Goal: Task Accomplishment & Management: Use online tool/utility

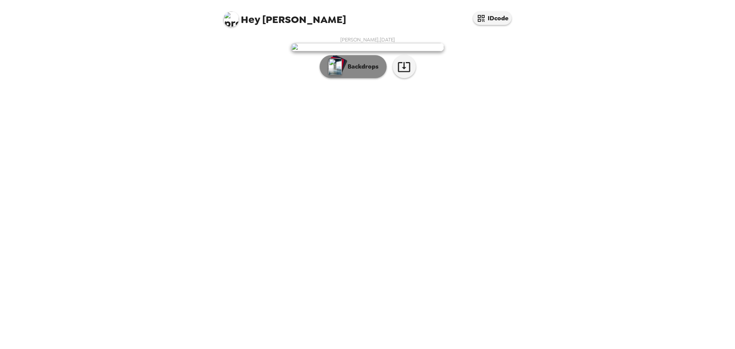
click at [348, 71] on p "Backdrops" at bounding box center [361, 66] width 35 height 9
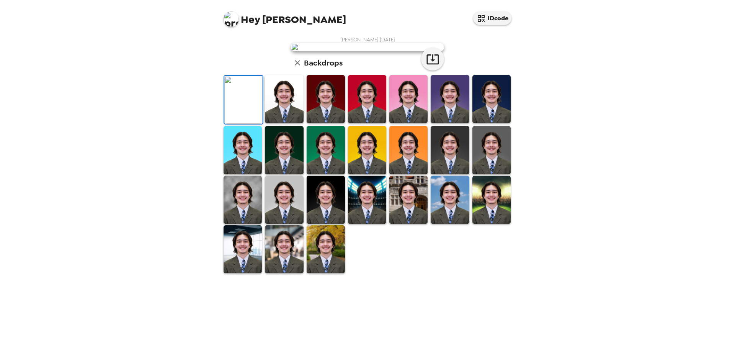
click at [294, 123] on img at bounding box center [284, 99] width 38 height 48
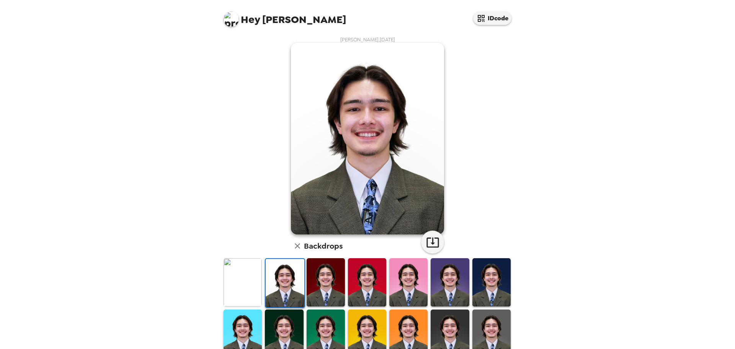
click at [326, 285] on img at bounding box center [326, 282] width 38 height 48
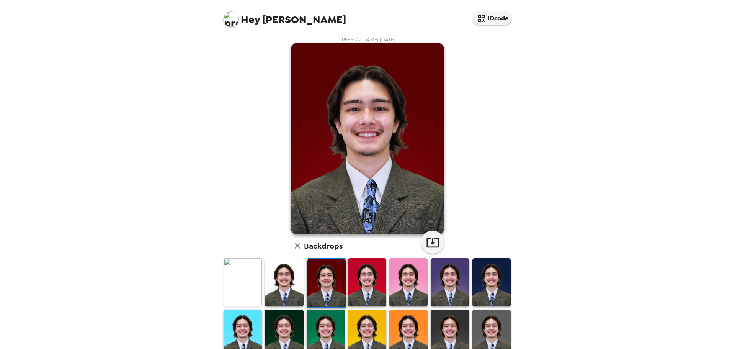
click at [299, 280] on img at bounding box center [284, 282] width 38 height 48
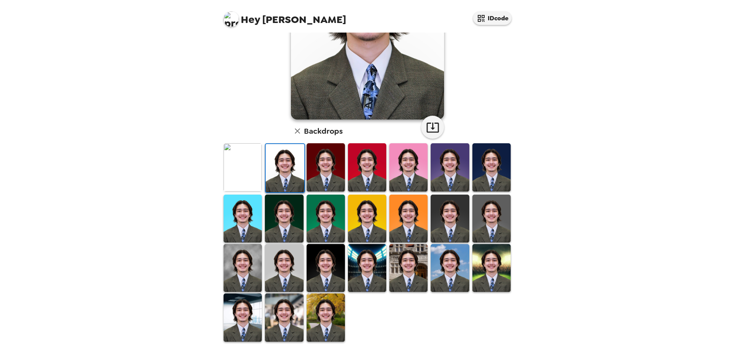
scroll to position [116, 0]
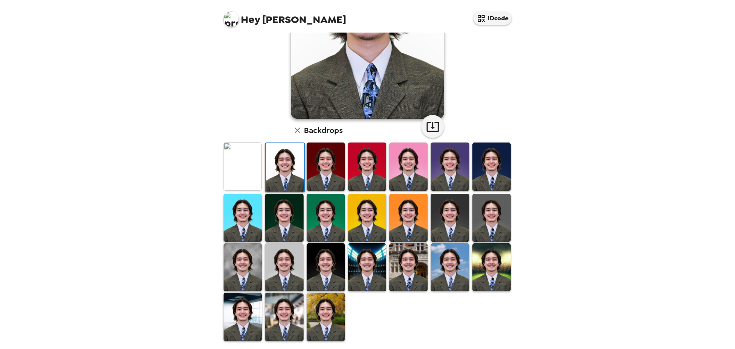
click at [497, 213] on img at bounding box center [492, 218] width 38 height 48
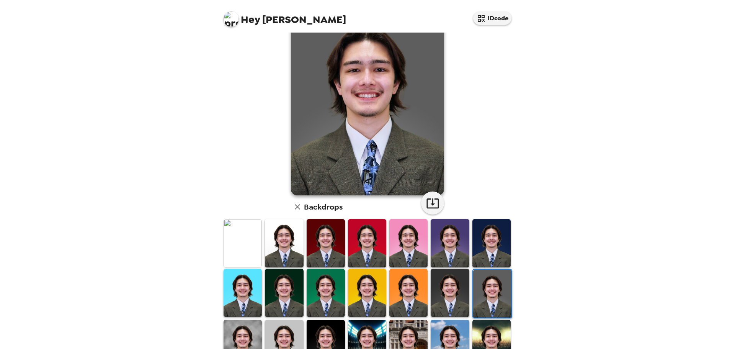
scroll to position [1, 0]
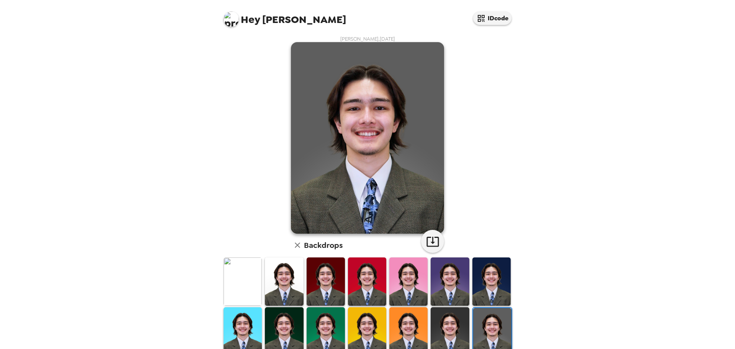
click at [291, 280] on img at bounding box center [284, 281] width 38 height 48
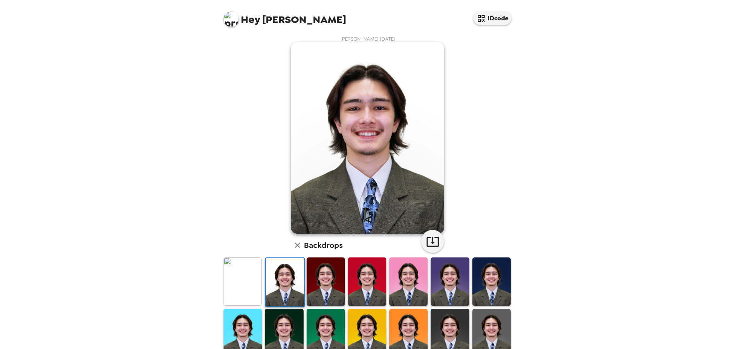
click at [352, 140] on img at bounding box center [367, 137] width 153 height 191
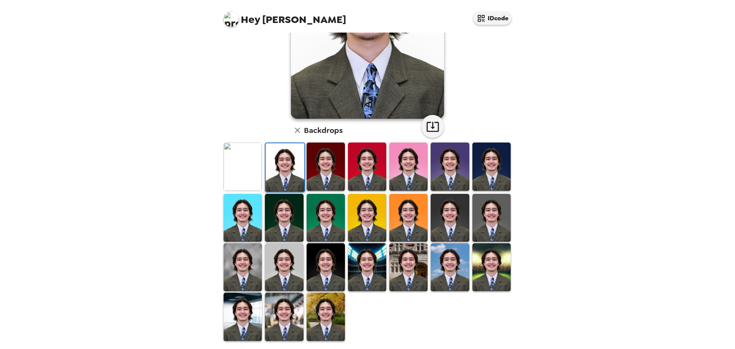
click at [398, 263] on img at bounding box center [408, 267] width 38 height 48
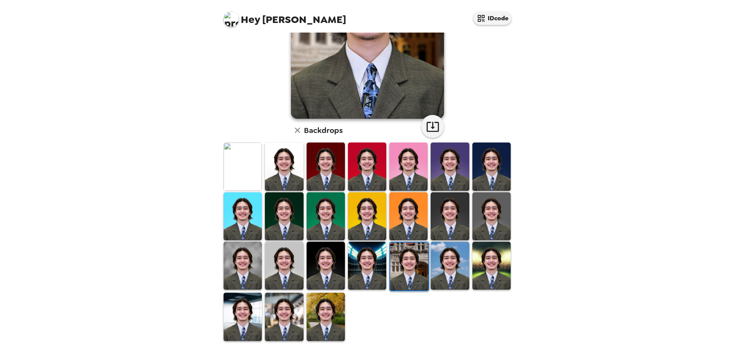
click at [373, 273] on img at bounding box center [367, 266] width 38 height 48
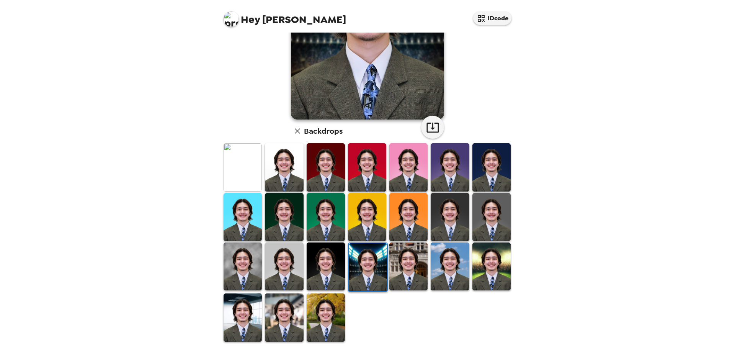
scroll to position [0, 0]
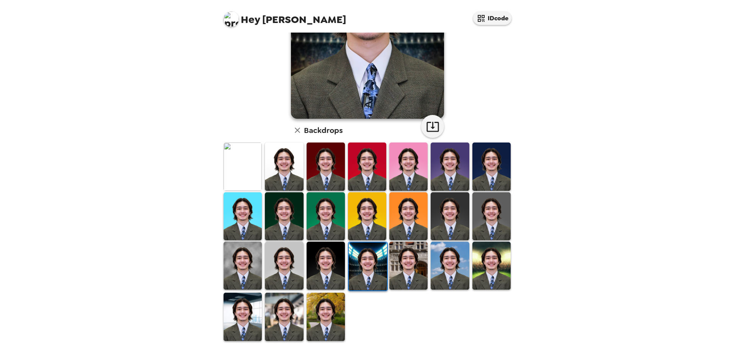
click at [489, 265] on img at bounding box center [492, 266] width 38 height 48
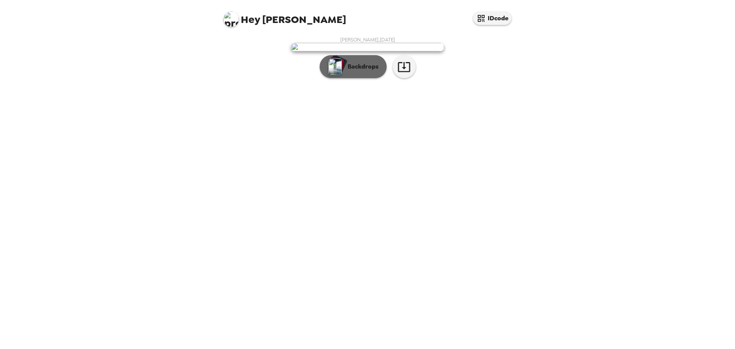
click at [365, 71] on p "Backdrops" at bounding box center [361, 66] width 35 height 9
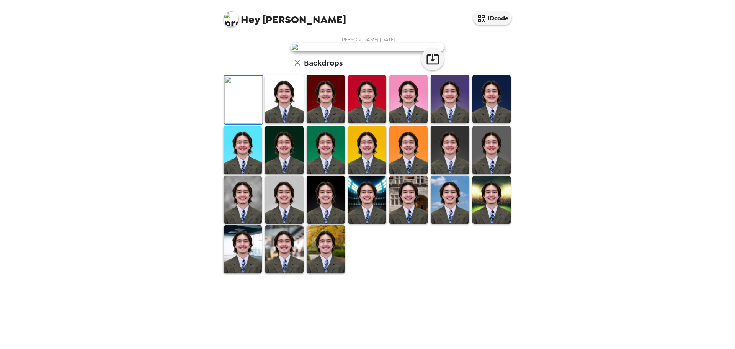
scroll to position [116, 0]
click at [234, 224] on img at bounding box center [243, 200] width 38 height 48
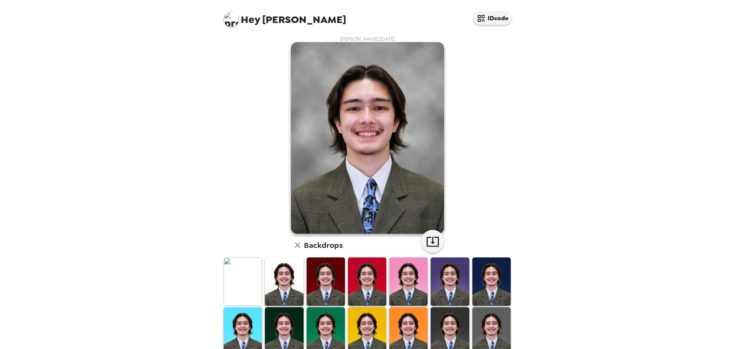
scroll to position [0, 0]
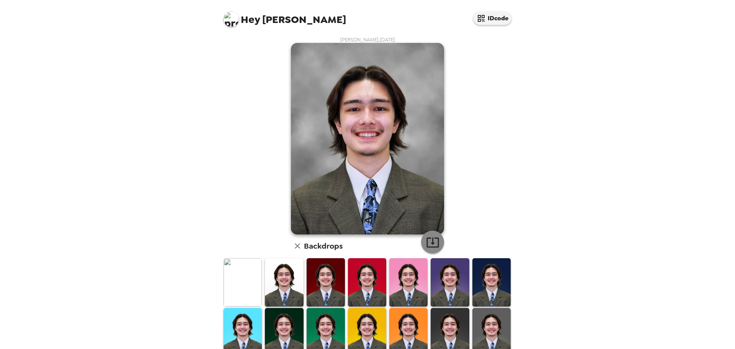
click at [430, 244] on icon "button" at bounding box center [433, 242] width 12 height 10
